Goal: Information Seeking & Learning: Check status

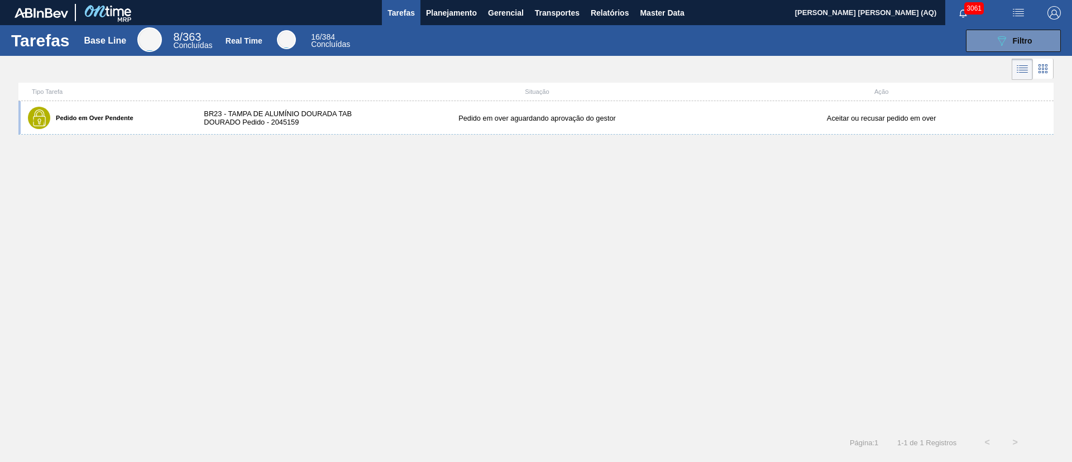
drag, startPoint x: 344, startPoint y: 306, endPoint x: 353, endPoint y: 282, distance: 25.6
click at [344, 306] on div "Pedido em Over Pendente BR23 - TAMPA DE ALUMÍNIO DOURADA TAB DOURADO Pedido - 2…" at bounding box center [535, 264] width 1035 height 327
click at [449, 8] on span "Planejamento" at bounding box center [451, 12] width 51 height 13
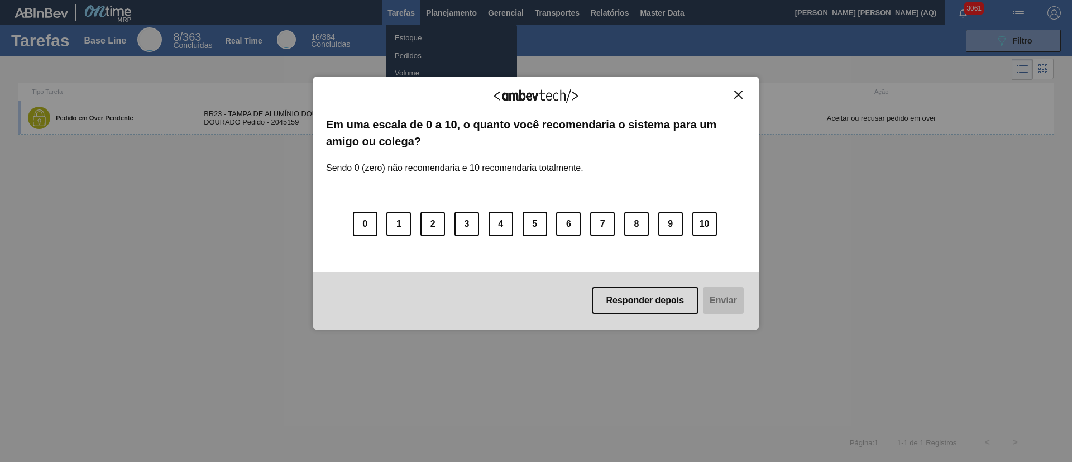
click at [413, 42] on div "Agradecemos seu feedback! Em uma escala de 0 a 10, o quanto você recomendaria o…" at bounding box center [536, 203] width 447 height 430
drag, startPoint x: 741, startPoint y: 97, endPoint x: 688, endPoint y: 111, distance: 54.4
click at [735, 100] on div "Agradecemos seu feedback!" at bounding box center [536, 103] width 420 height 26
click at [738, 94] on img "Close" at bounding box center [738, 94] width 8 height 8
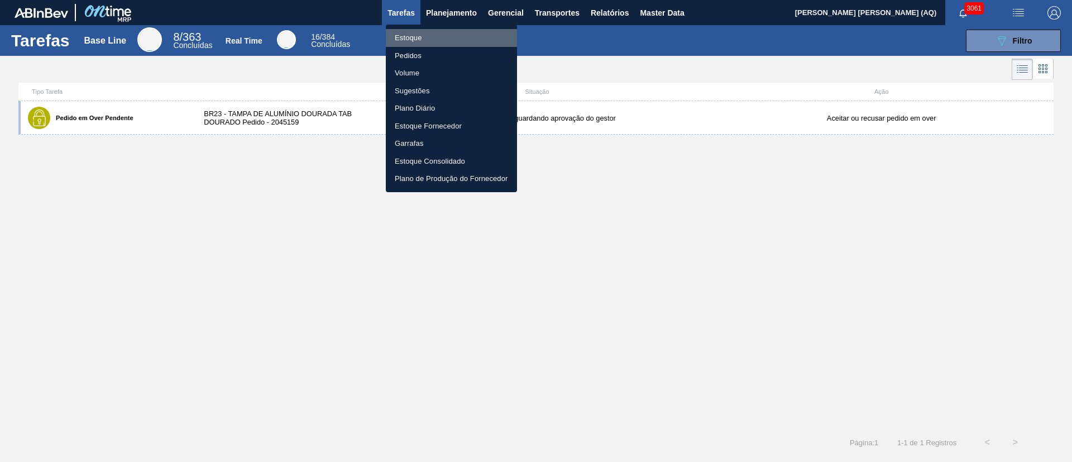
click at [428, 33] on li "Estoque" at bounding box center [451, 38] width 131 height 18
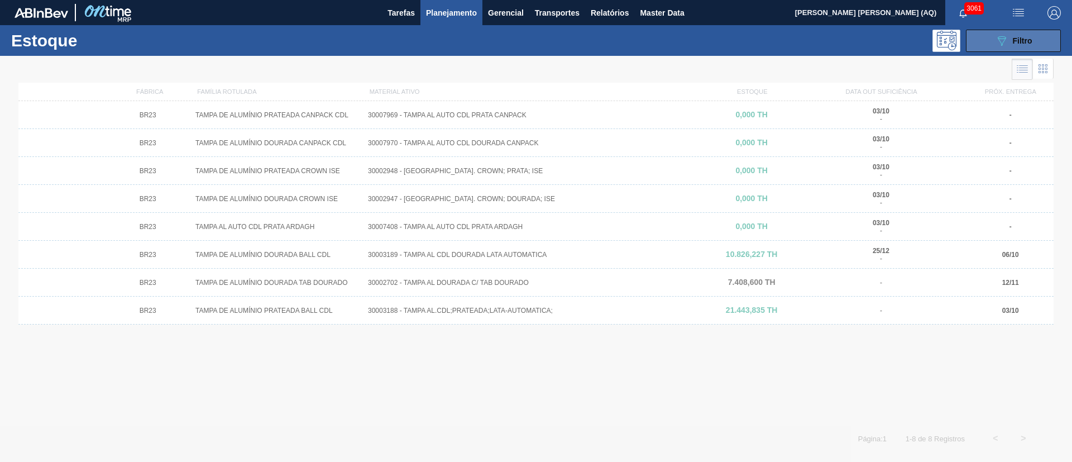
click at [1020, 40] on span "Filtro" at bounding box center [1023, 40] width 20 height 9
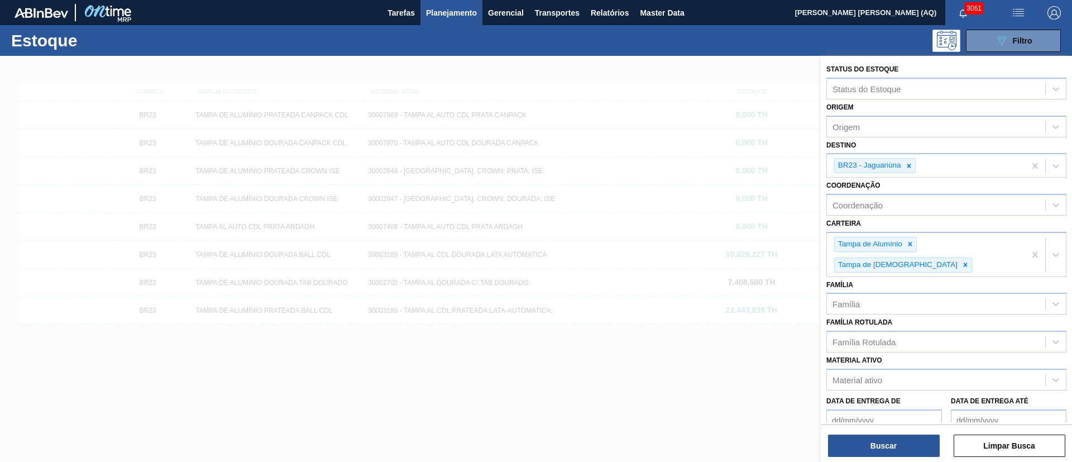
click at [905, 168] on icon at bounding box center [909, 166] width 8 height 8
type input "í"
type input "pira"
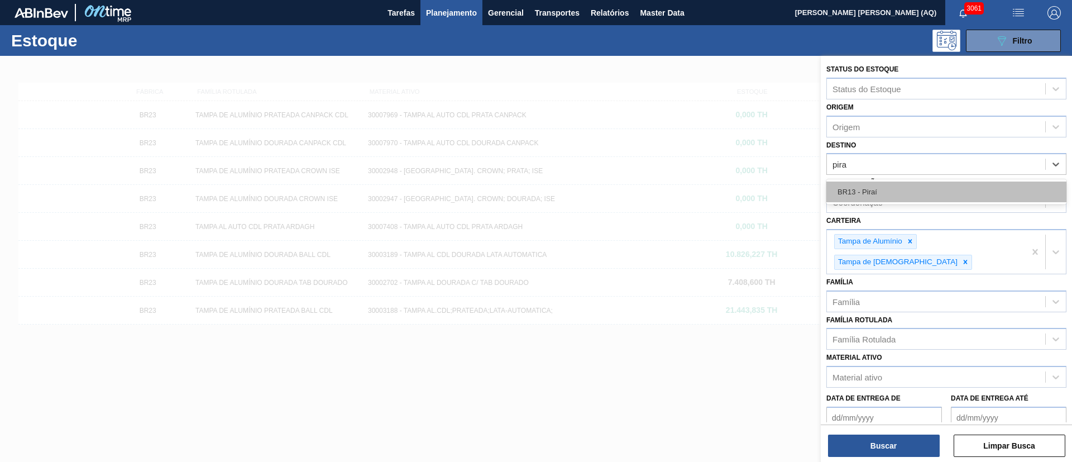
click at [885, 189] on div "BR13 - Piraí" at bounding box center [946, 191] width 240 height 21
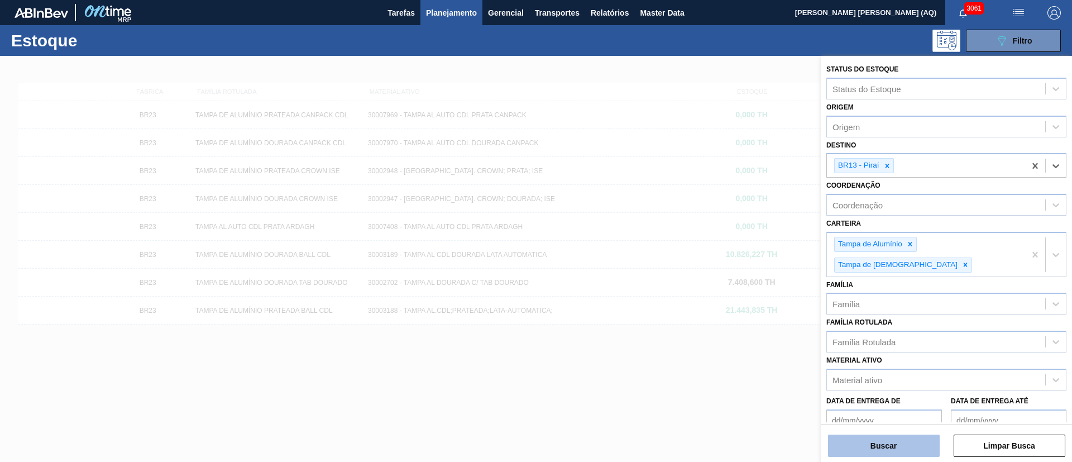
click at [887, 444] on button "Buscar" at bounding box center [884, 445] width 112 height 22
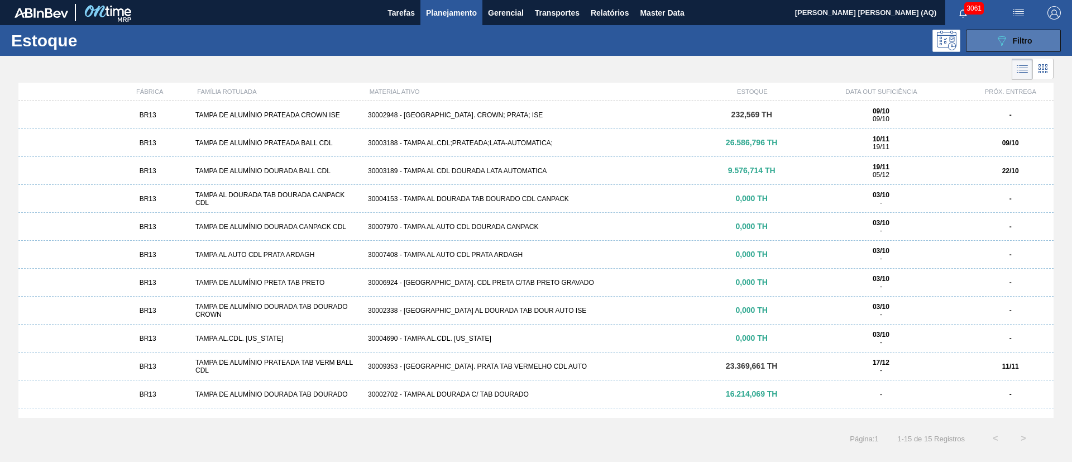
click at [1027, 40] on span "Filtro" at bounding box center [1023, 40] width 20 height 9
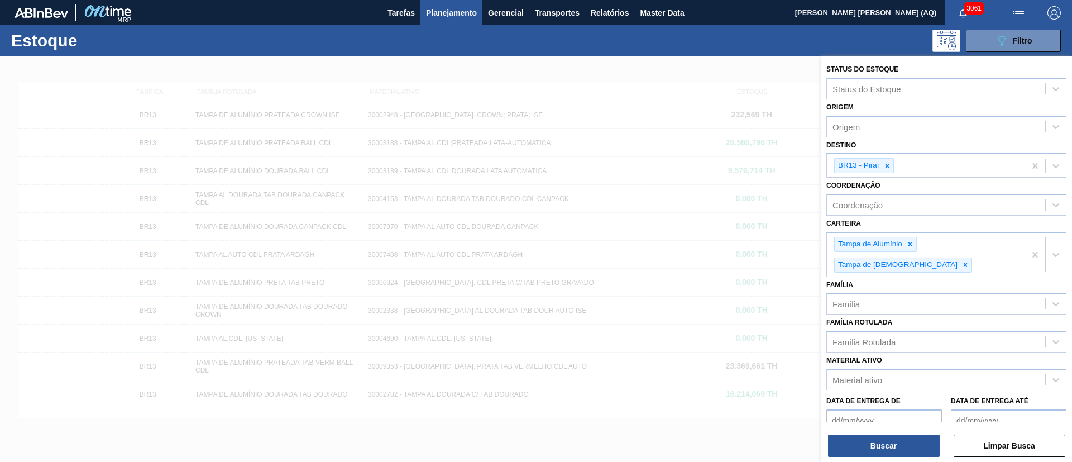
click at [667, 416] on div at bounding box center [536, 287] width 1072 height 462
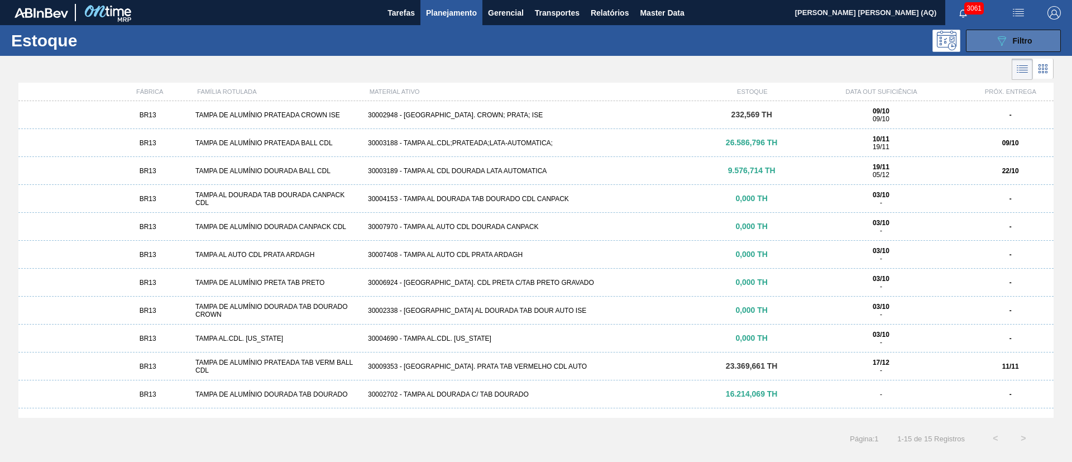
click at [1016, 32] on button "089F7B8B-B2A5-4AFE-B5C0-19BA573D28AC Filtro" at bounding box center [1013, 41] width 95 height 22
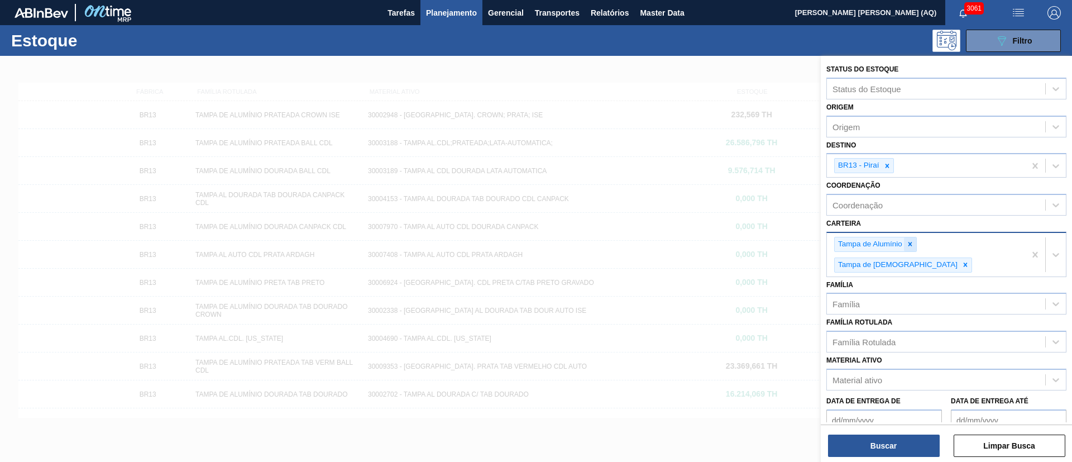
click at [907, 245] on icon at bounding box center [910, 244] width 8 height 8
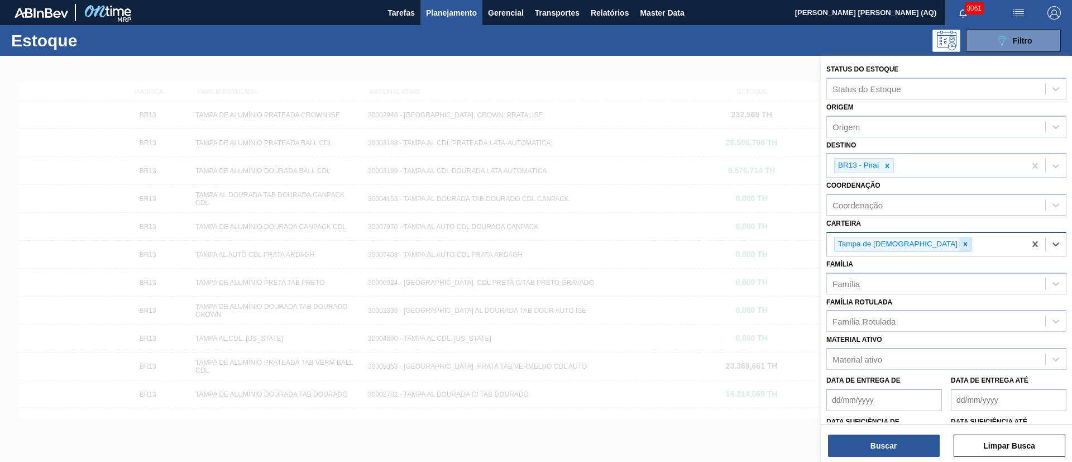
click at [961, 246] on icon at bounding box center [965, 244] width 8 height 8
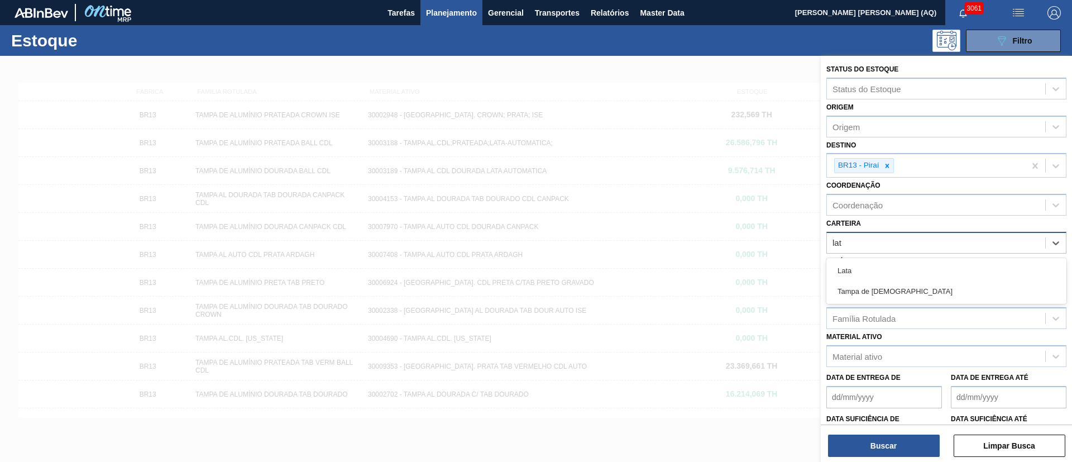
type input "lata"
click at [935, 267] on div "Lata" at bounding box center [946, 270] width 240 height 21
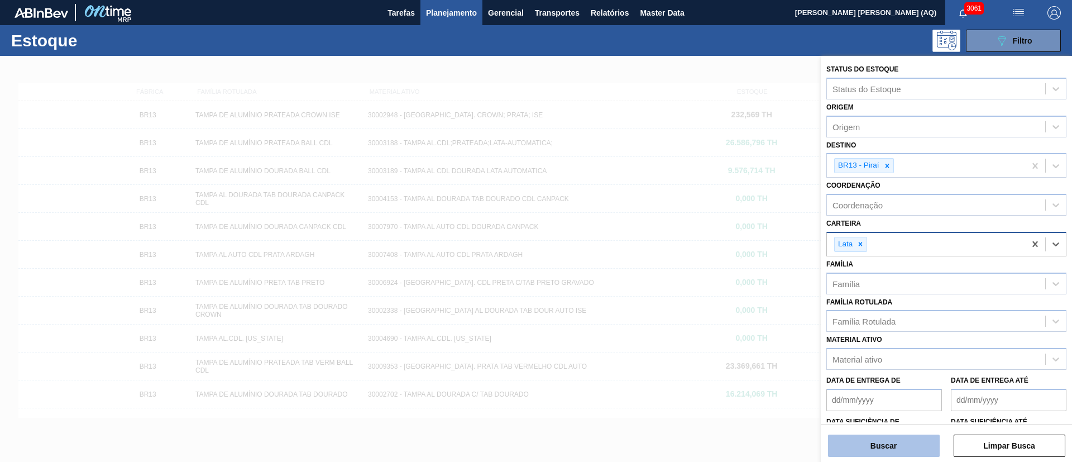
click at [914, 441] on button "Buscar" at bounding box center [884, 445] width 112 height 22
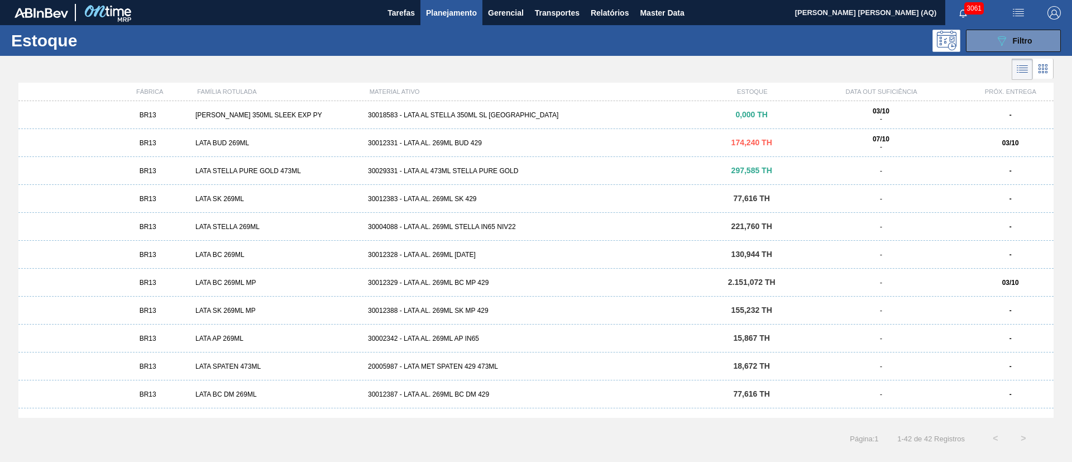
scroll to position [856, 0]
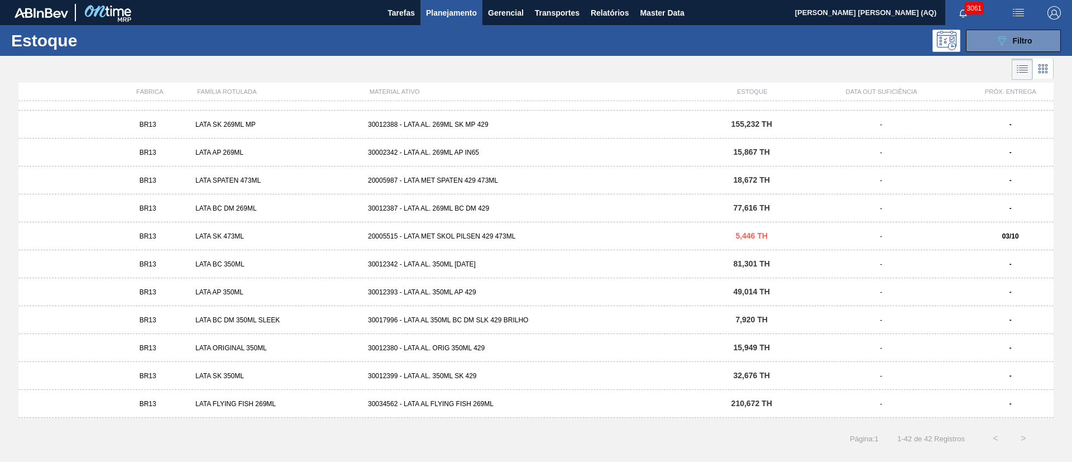
click at [504, 437] on div "Página : 1 1 - 42 de 42 Registros < >" at bounding box center [518, 438] width 1037 height 28
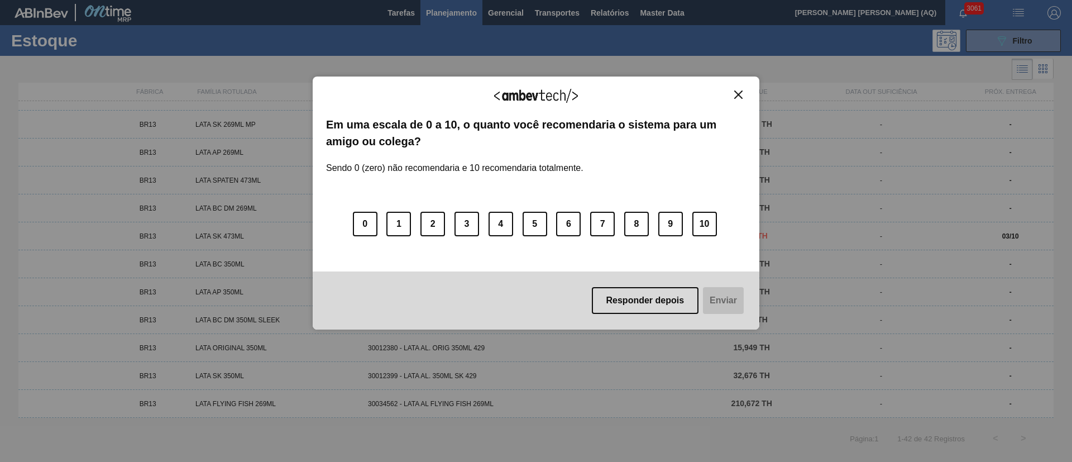
click at [741, 95] on img "Close" at bounding box center [738, 94] width 8 height 8
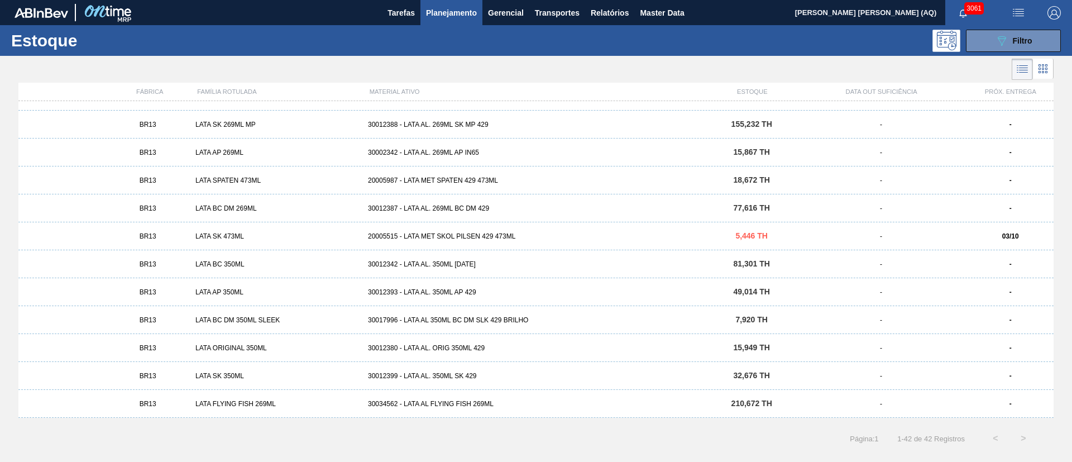
click at [610, 45] on div "089F7B8B-B2A5-4AFE-B5C0-19BA573D28AC Filtro" at bounding box center [622, 41] width 888 height 22
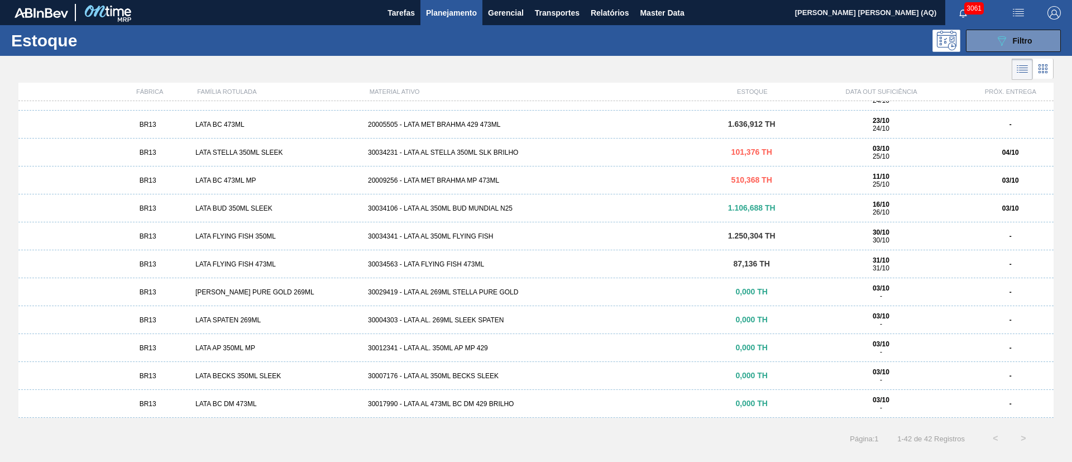
scroll to position [0, 0]
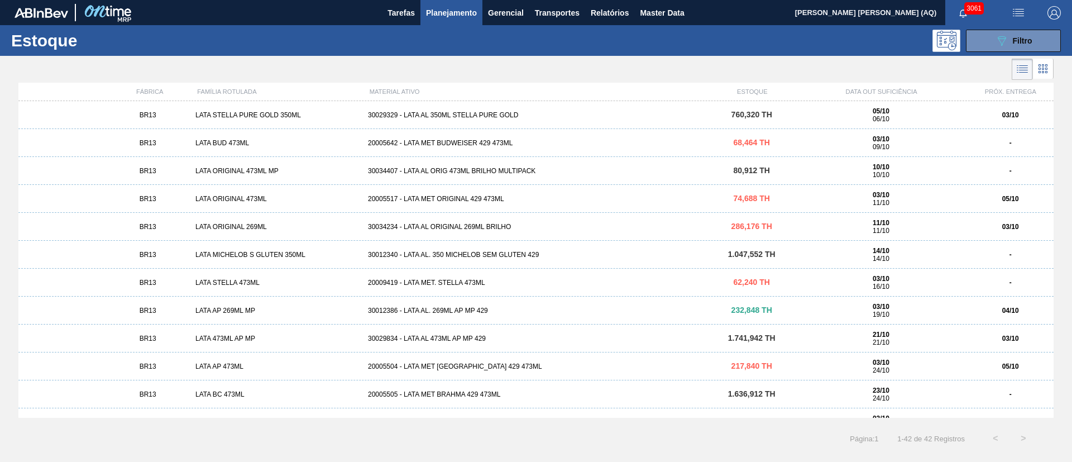
click at [343, 57] on div at bounding box center [526, 69] width 1053 height 27
click at [228, 69] on div at bounding box center [526, 69] width 1053 height 27
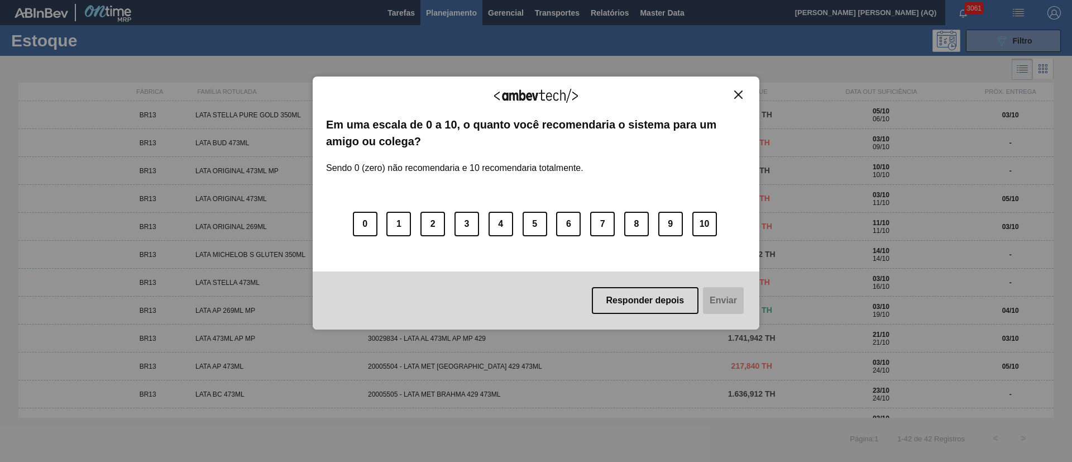
click at [733, 90] on button "Close" at bounding box center [738, 94] width 15 height 9
